Goal: Transaction & Acquisition: Subscribe to service/newsletter

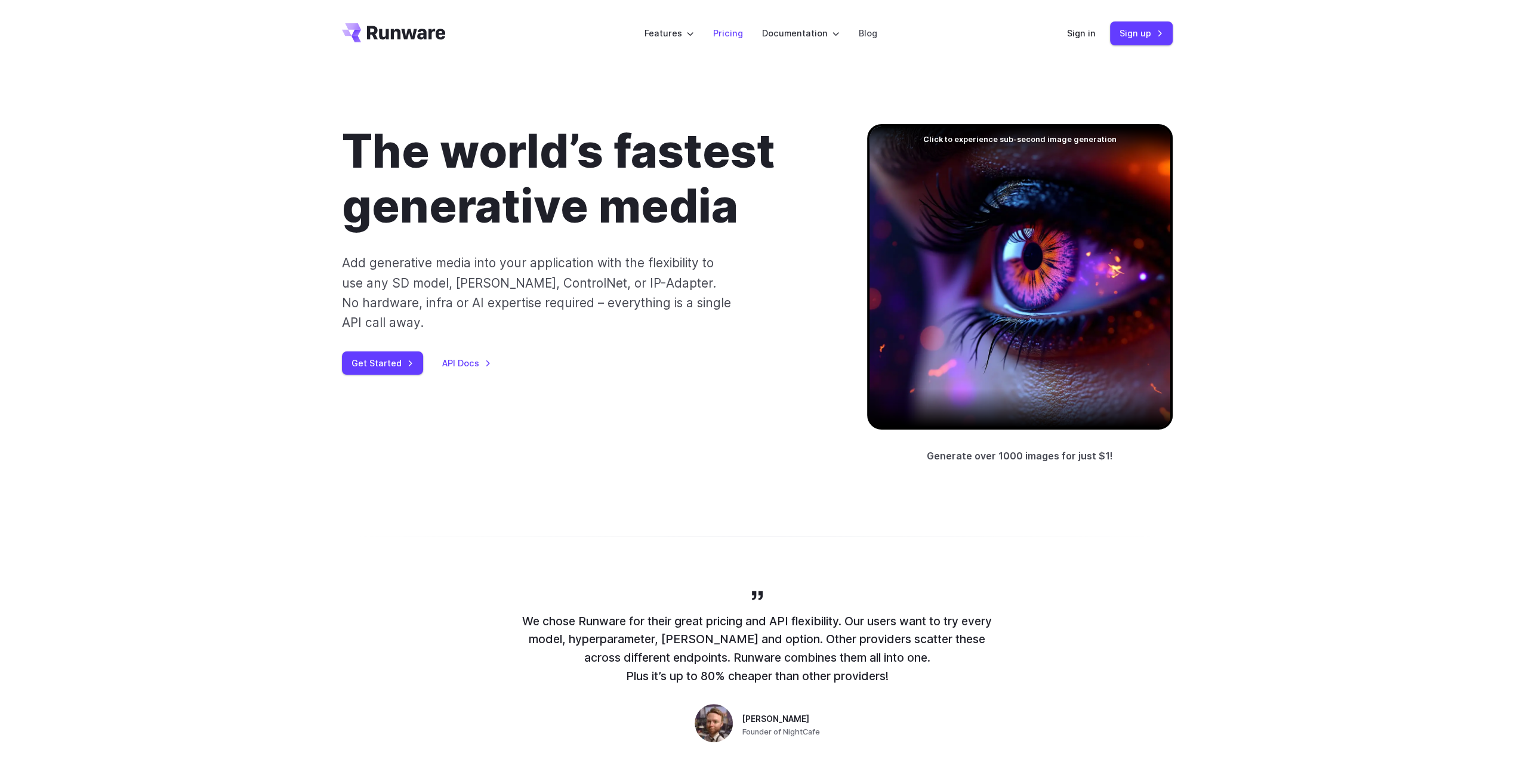
click at [731, 36] on link "Pricing" at bounding box center [728, 33] width 30 height 14
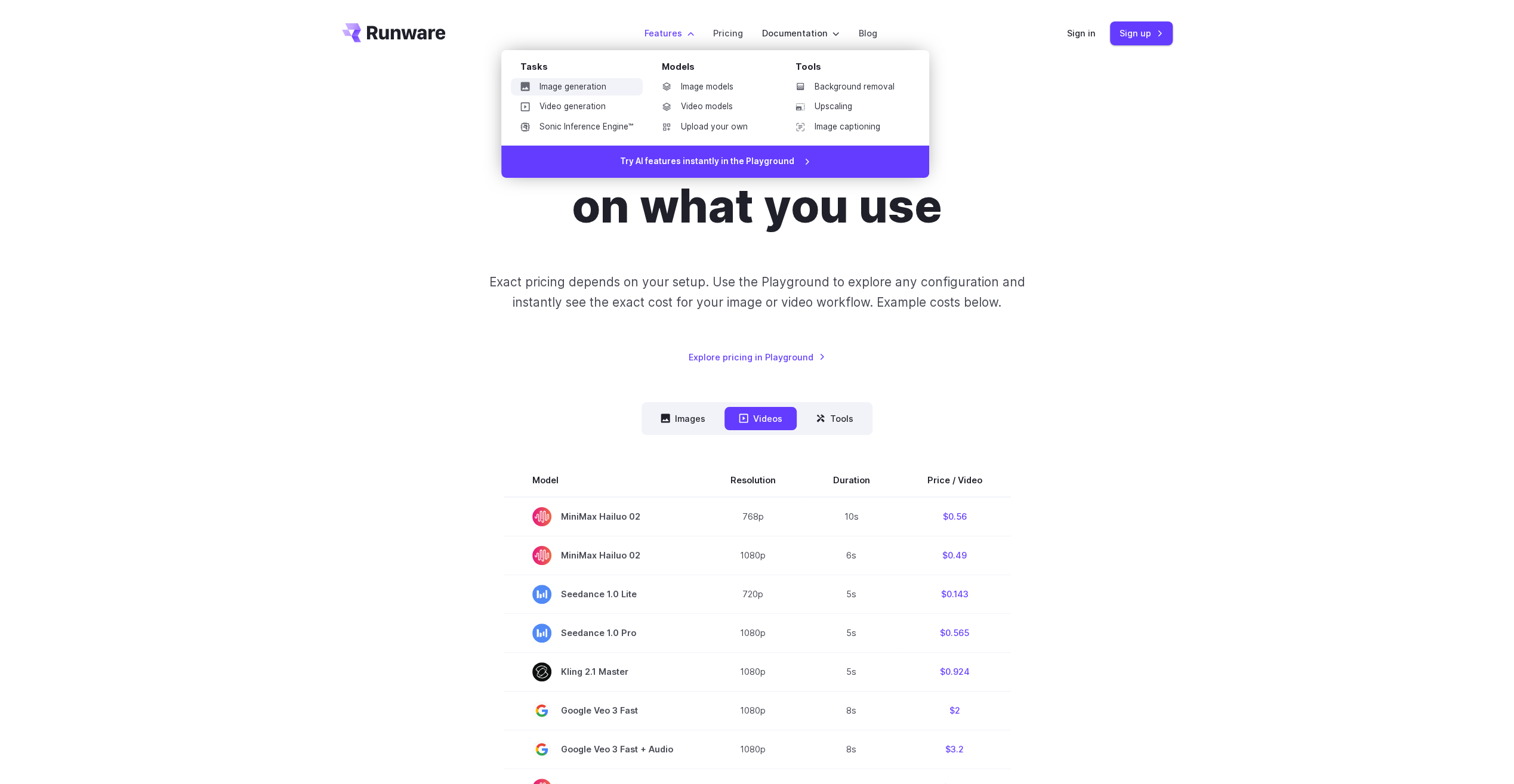
click at [593, 79] on link "Image generation" at bounding box center [577, 87] width 132 height 18
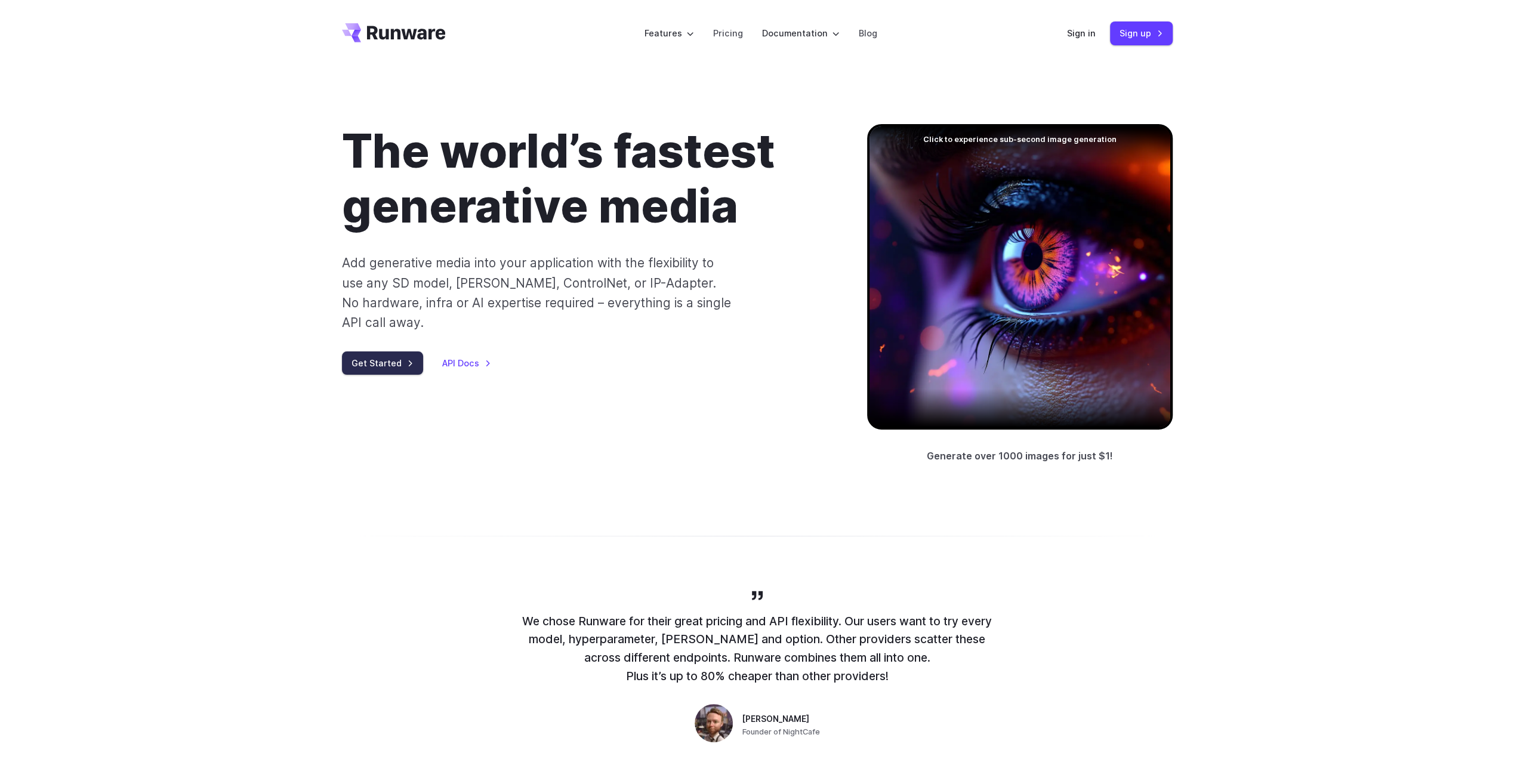
click at [376, 351] on link "Get Started" at bounding box center [383, 362] width 81 height 23
